Goal: Find specific page/section: Find specific page/section

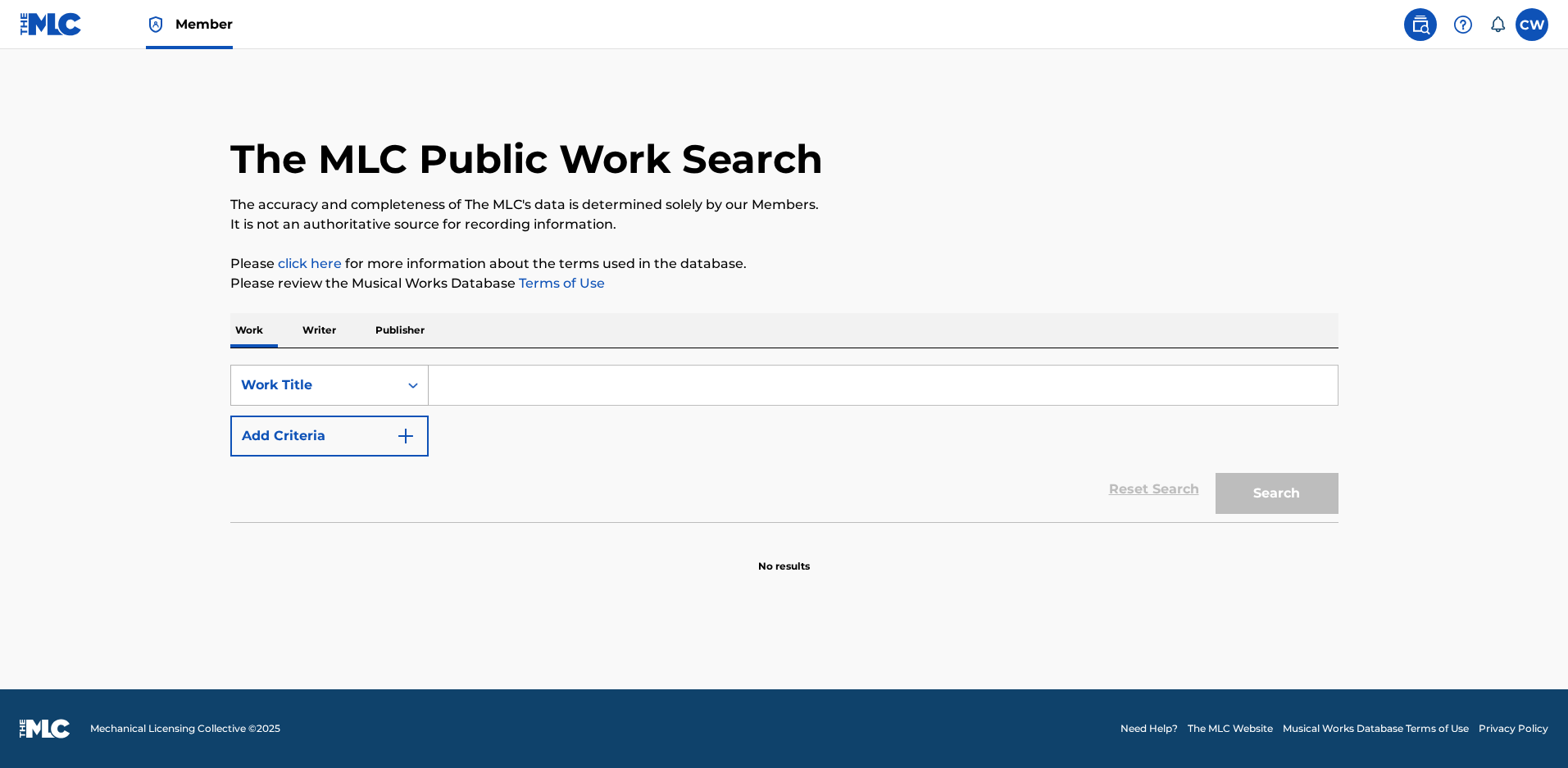
click at [417, 400] on div "Search Form" at bounding box center [413, 385] width 29 height 29
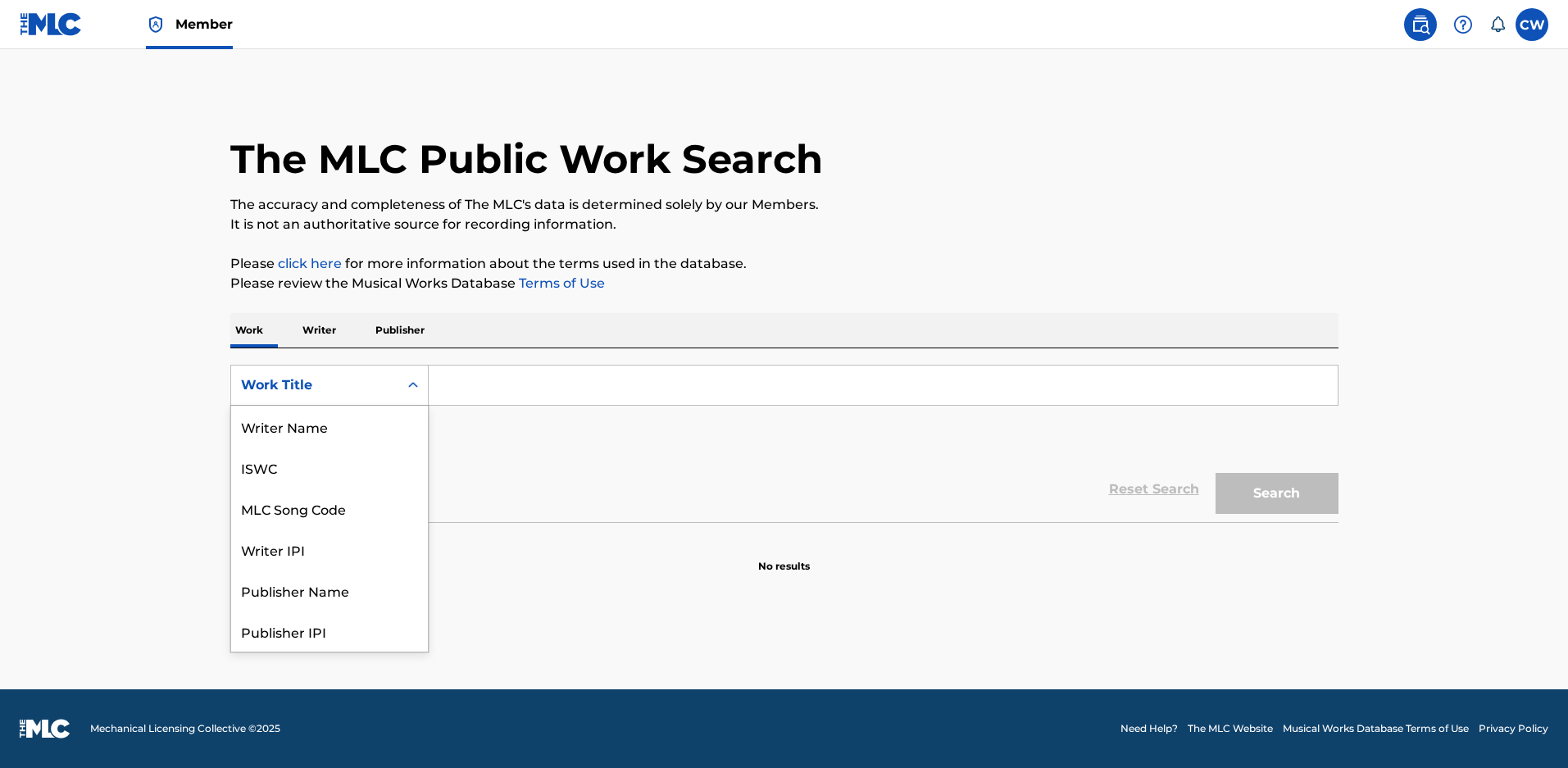
scroll to position [82, 0]
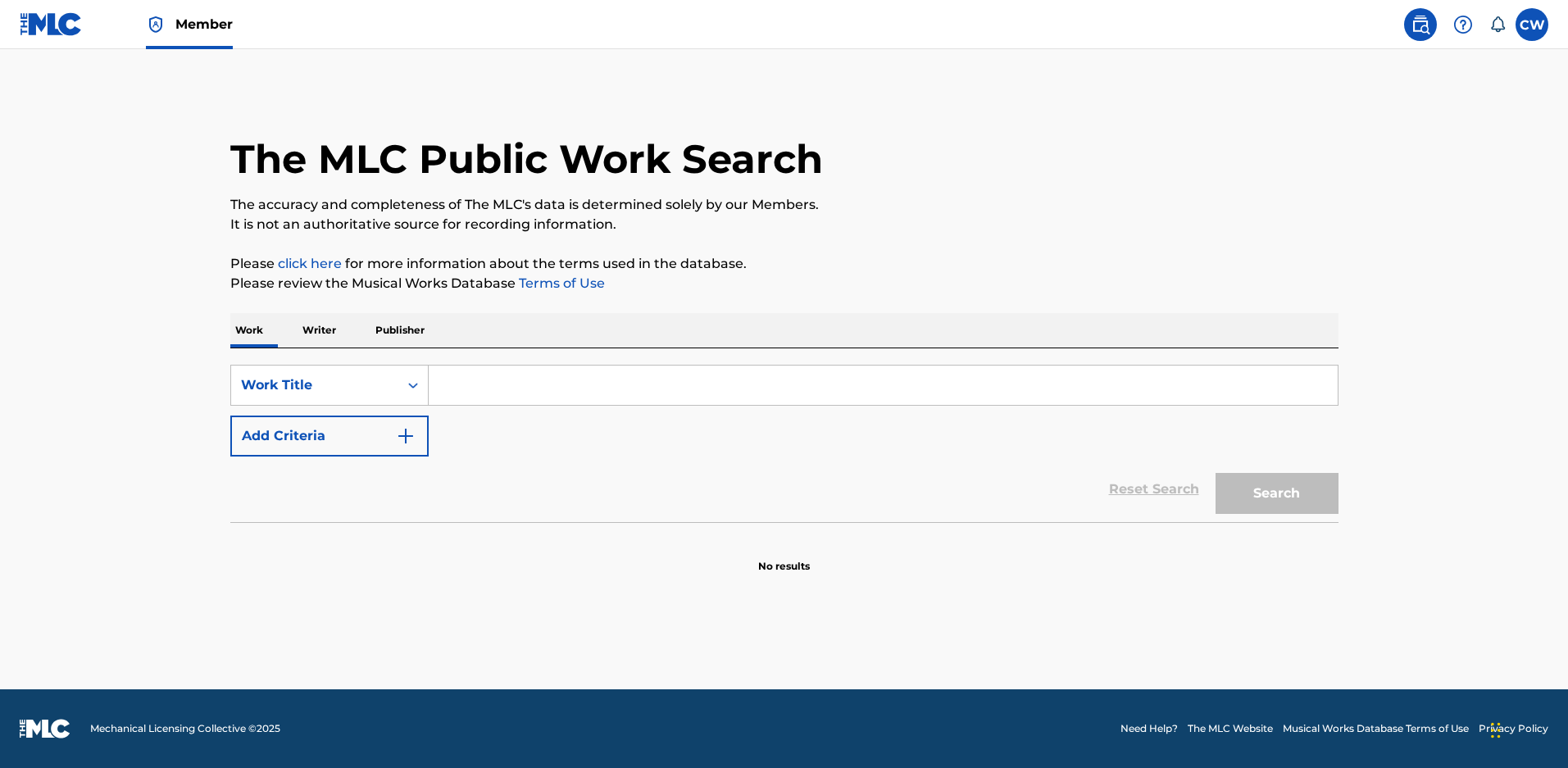
click at [466, 402] on input "Search Form" at bounding box center [883, 385] width 909 height 39
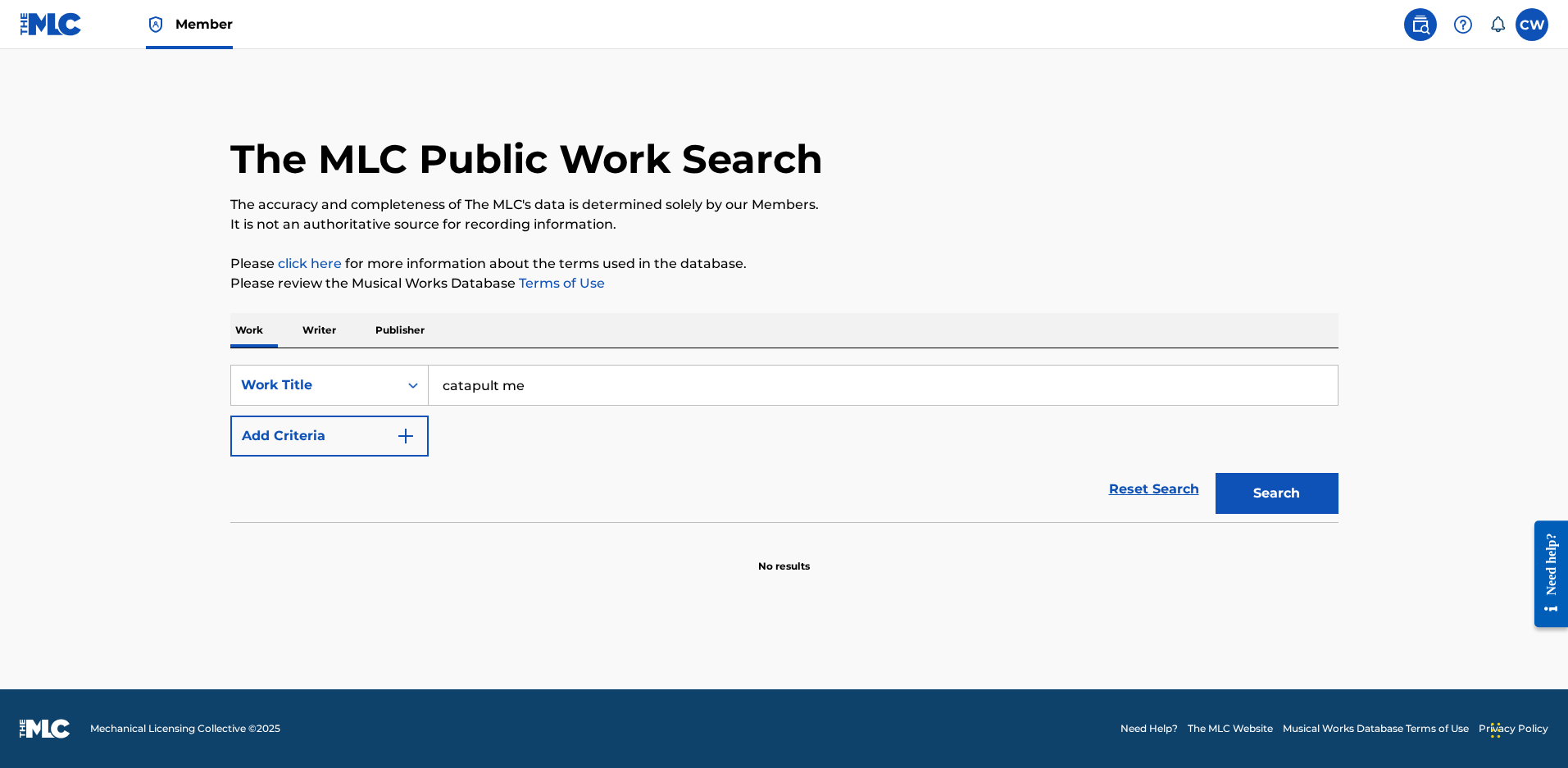
type input "catapult me"
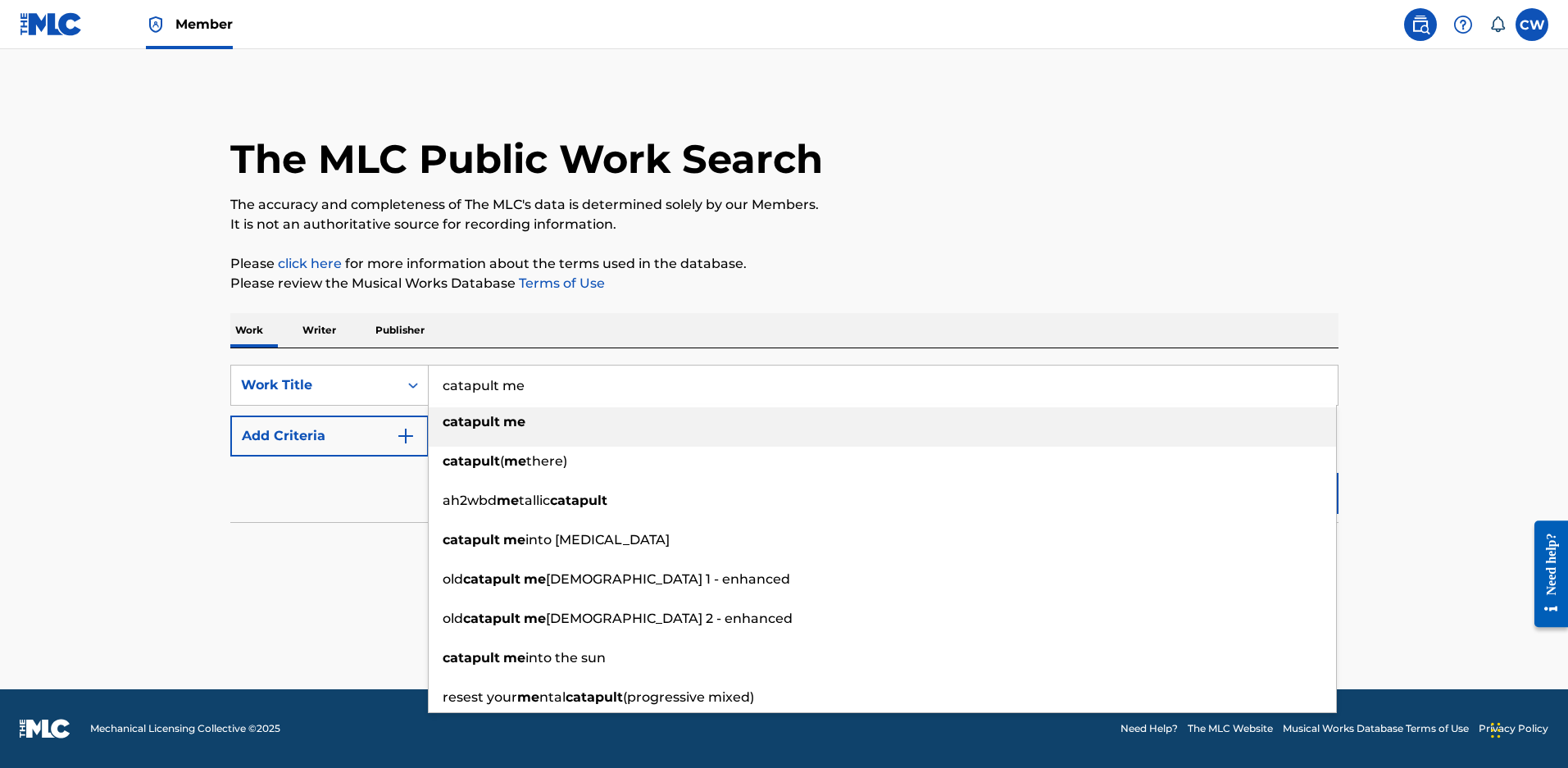
click at [522, 419] on strong "me" at bounding box center [514, 422] width 22 height 16
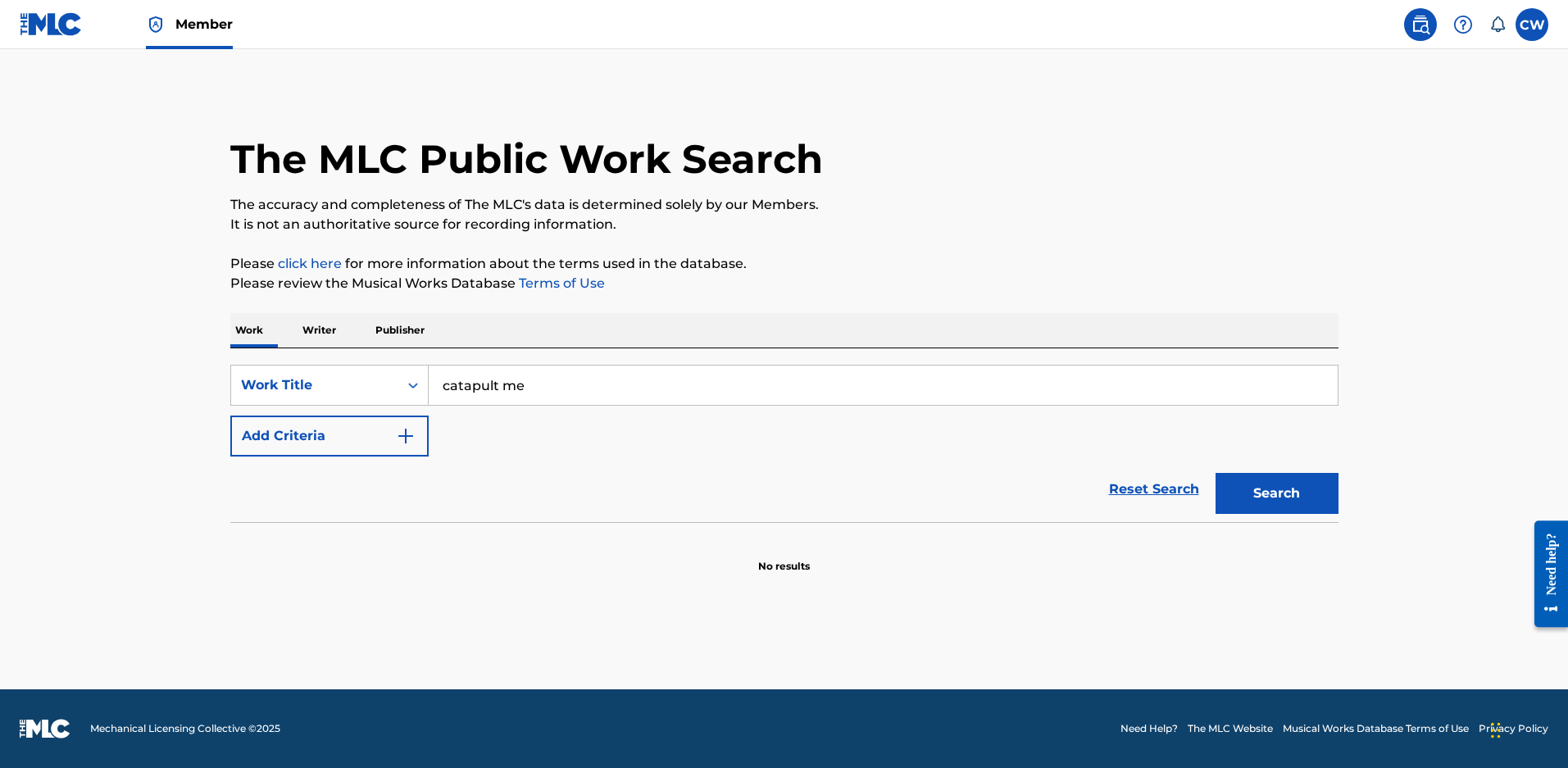
click at [1289, 498] on button "Search" at bounding box center [1277, 493] width 123 height 41
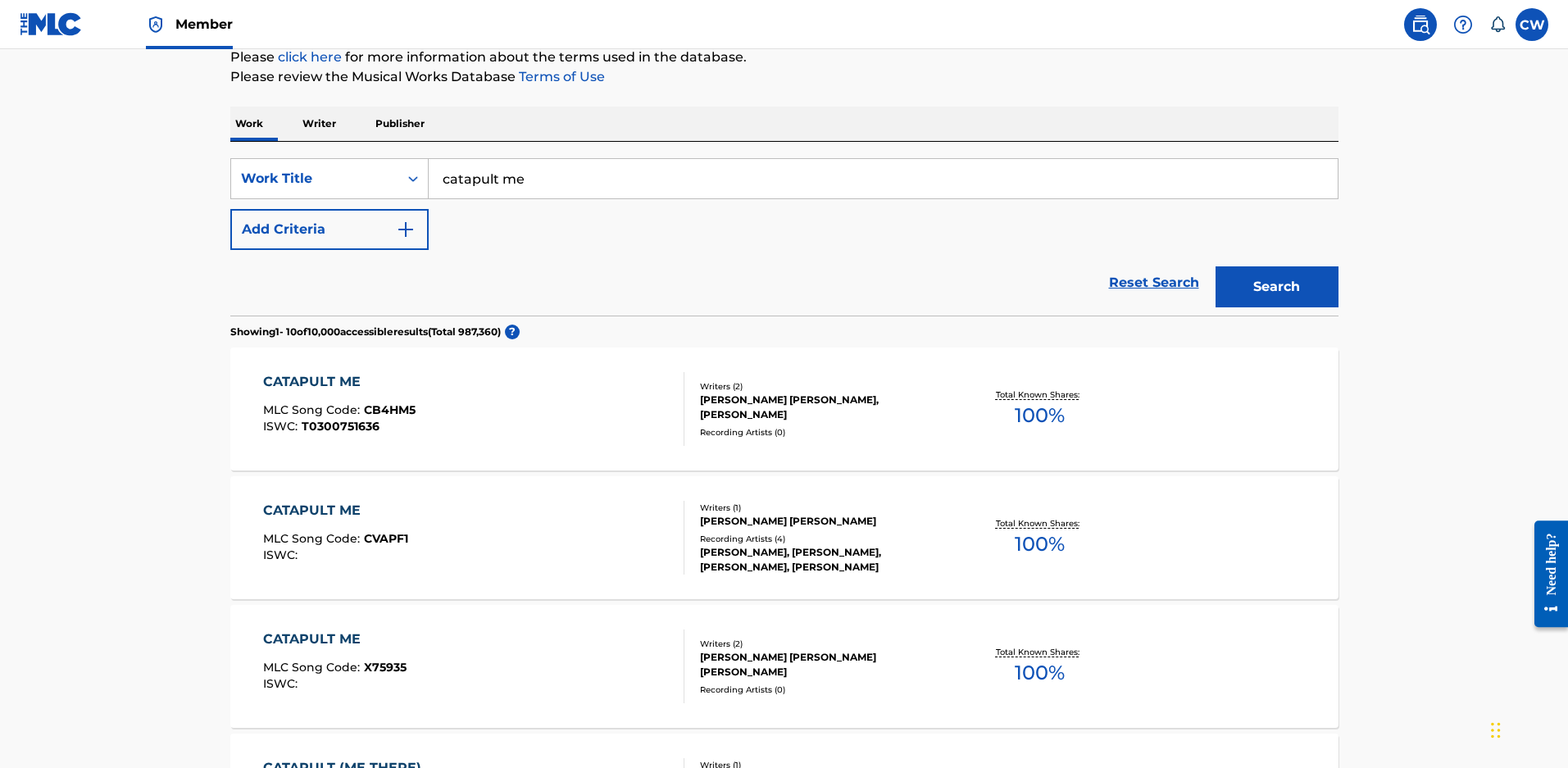
scroll to position [328, 0]
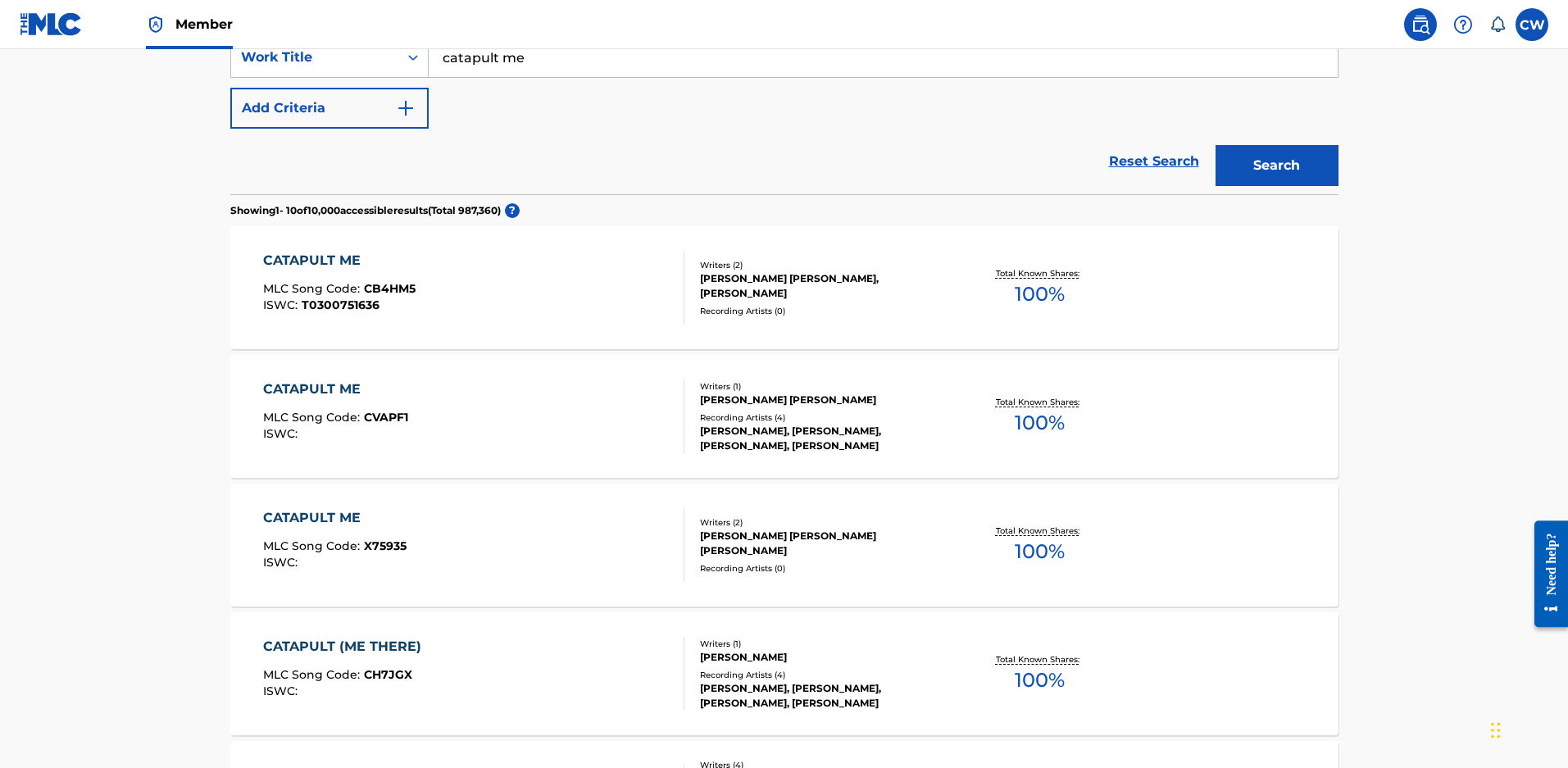
click at [785, 550] on div "[PERSON_NAME] [PERSON_NAME] [PERSON_NAME]" at bounding box center [823, 543] width 247 height 29
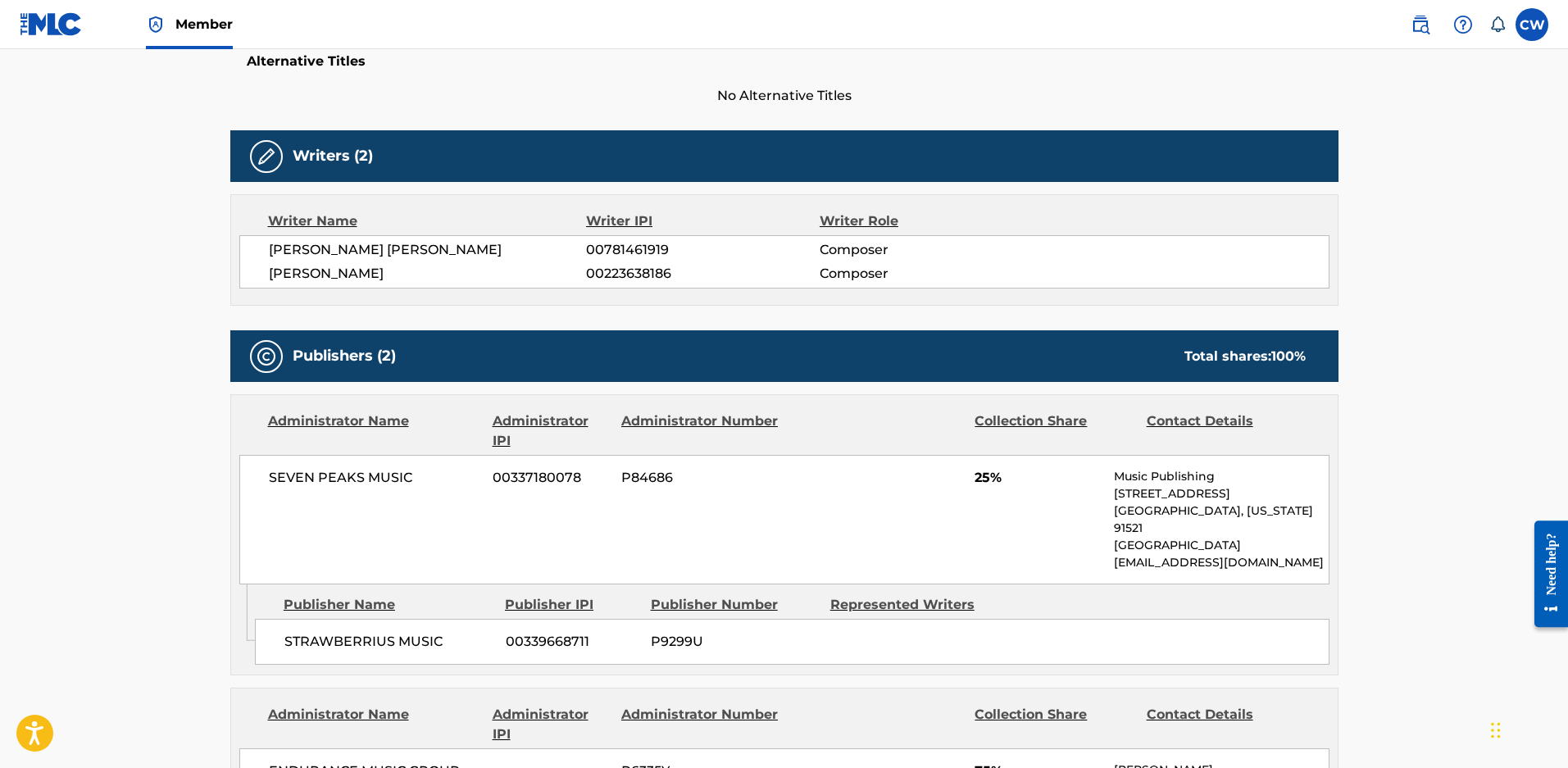
scroll to position [328, 0]
